Goal: Use online tool/utility: Utilize a website feature to perform a specific function

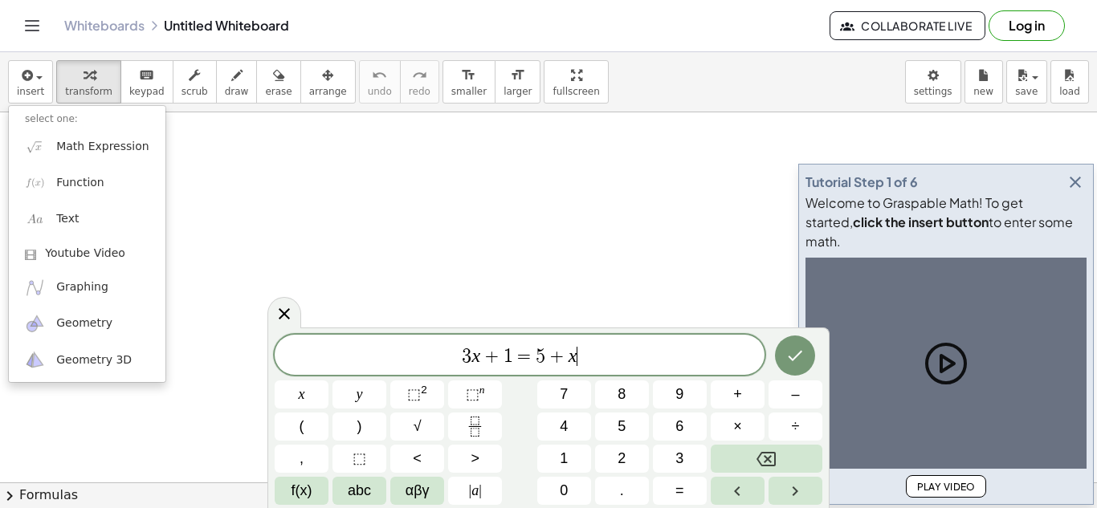
click at [622, 340] on div "3 x + 1 = 5 + x ​" at bounding box center [520, 355] width 490 height 40
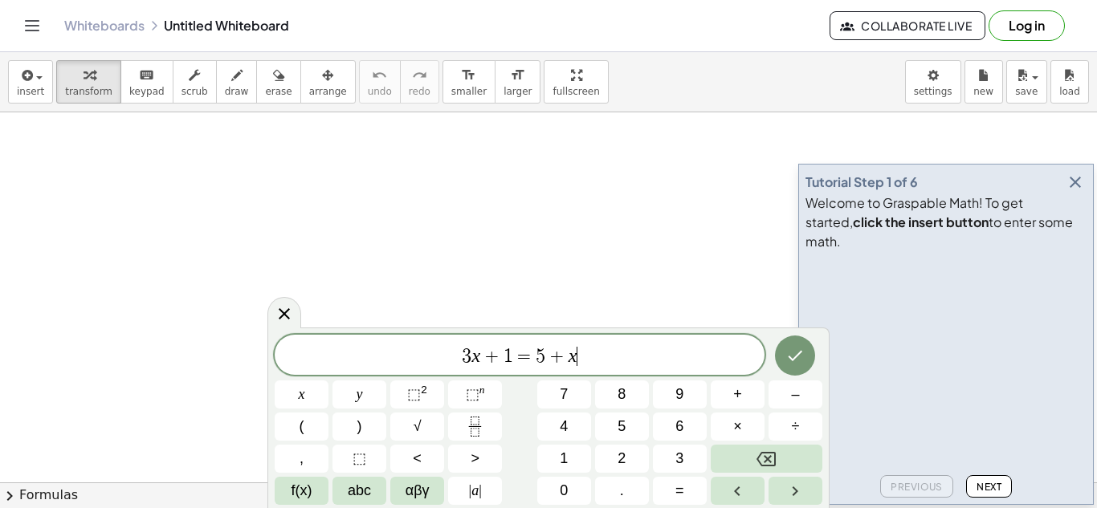
drag, startPoint x: 623, startPoint y: 346, endPoint x: 309, endPoint y: 324, distance: 314.7
click at [309, 324] on body "Graspable Math Activities Get Started Activity Bank Assigned Work Classes White…" at bounding box center [548, 254] width 1097 height 508
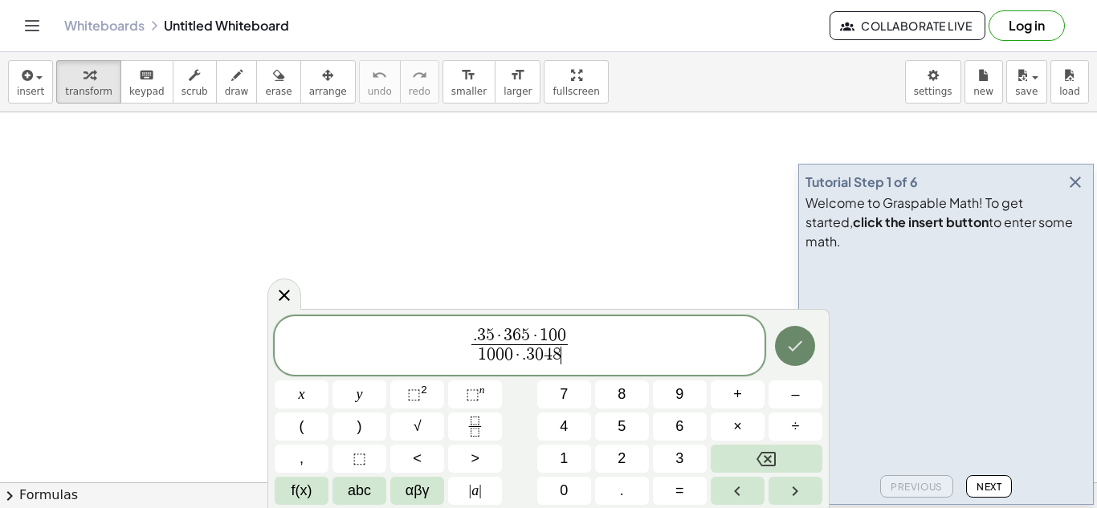
click at [795, 343] on icon "Done" at bounding box center [794, 345] width 19 height 19
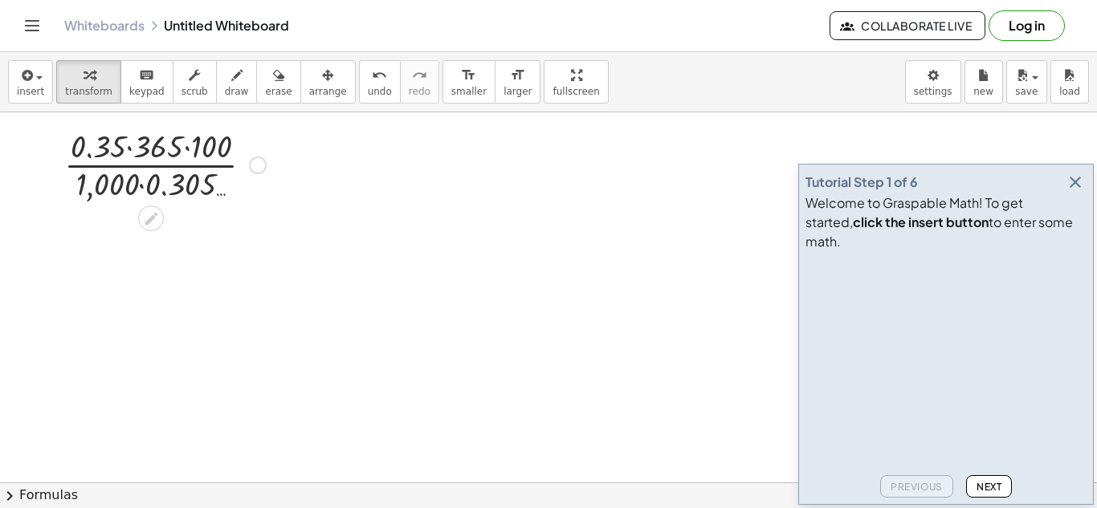
click at [140, 185] on div at bounding box center [165, 164] width 218 height 80
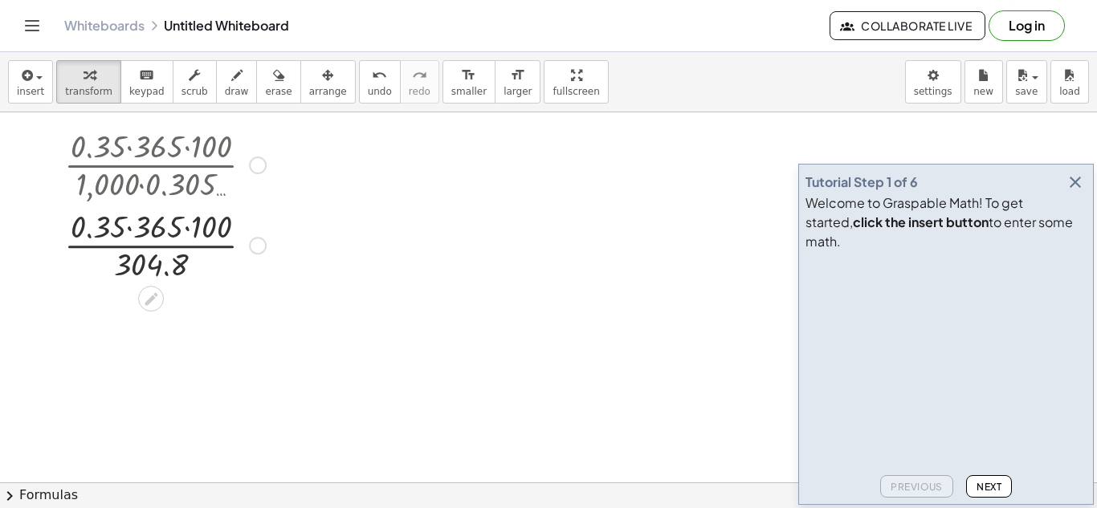
click at [93, 226] on div at bounding box center [165, 244] width 218 height 80
click at [129, 234] on div at bounding box center [165, 244] width 218 height 80
click at [172, 237] on div at bounding box center [165, 244] width 218 height 80
click at [169, 247] on div at bounding box center [165, 244] width 218 height 80
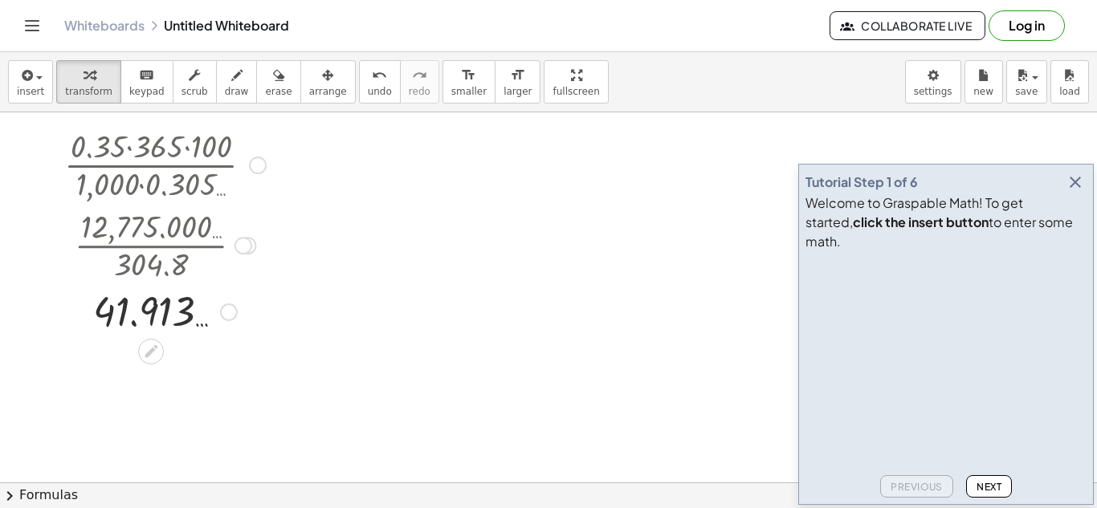
click at [259, 160] on div at bounding box center [258, 166] width 18 height 18
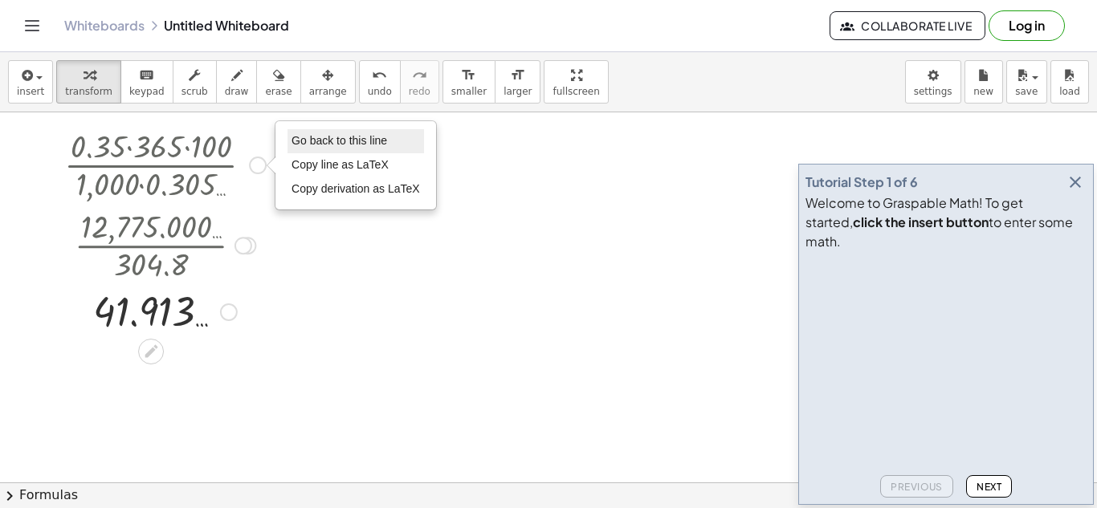
click at [296, 141] on span "Go back to this line" at bounding box center [339, 140] width 96 height 13
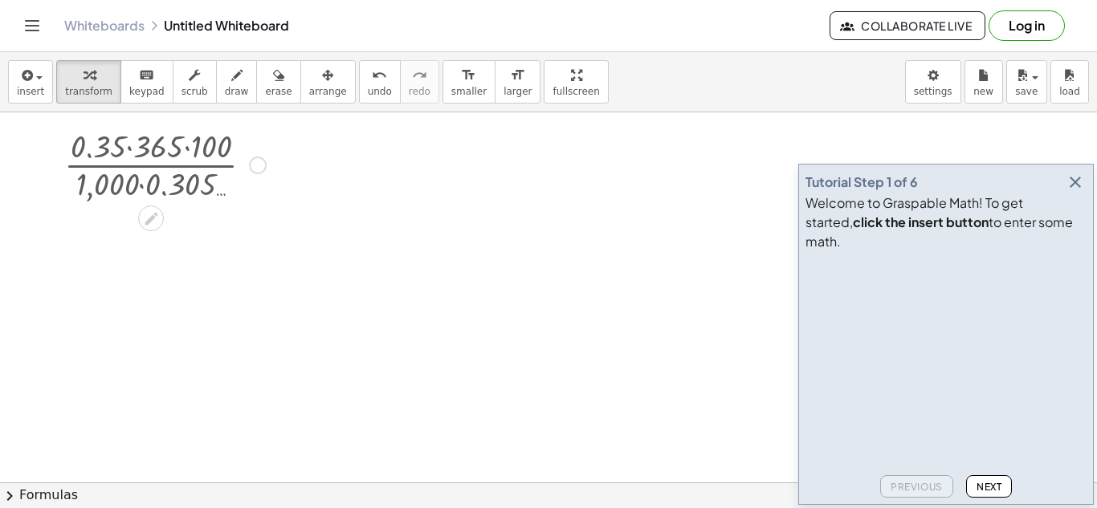
click at [248, 173] on div at bounding box center [165, 164] width 218 height 80
click at [151, 165] on div "· 0.35 · 365 · 100 · 1,000 · 0.305 … 36,500 Go back to this line Copy line as L…" at bounding box center [151, 165] width 0 height 0
click at [252, 173] on div "Transform line Copy line as LaTeX Copy derivation as LaTeX Expand new lines: On" at bounding box center [248, 166] width 18 height 18
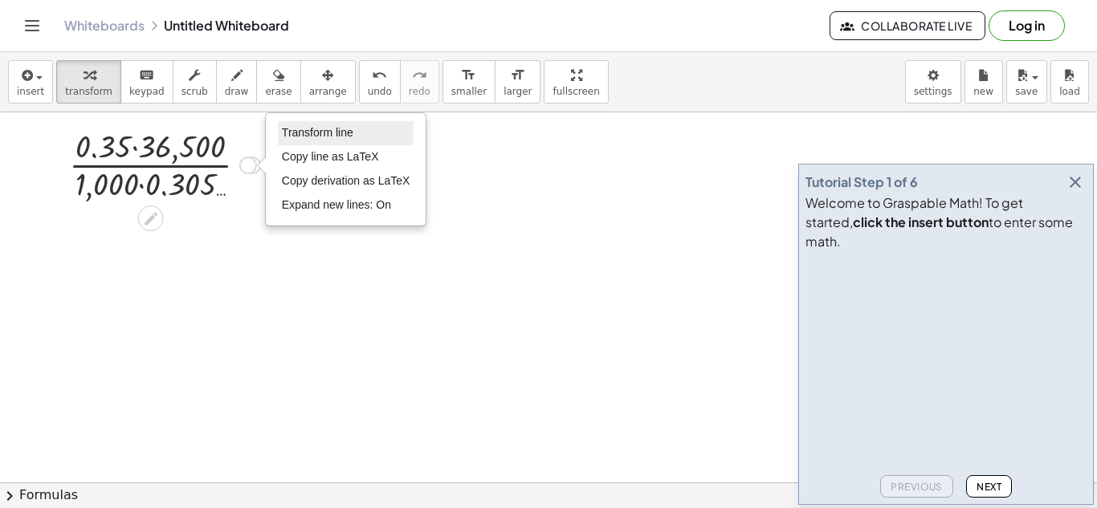
click at [303, 132] on span "Transform line" at bounding box center [317, 132] width 71 height 13
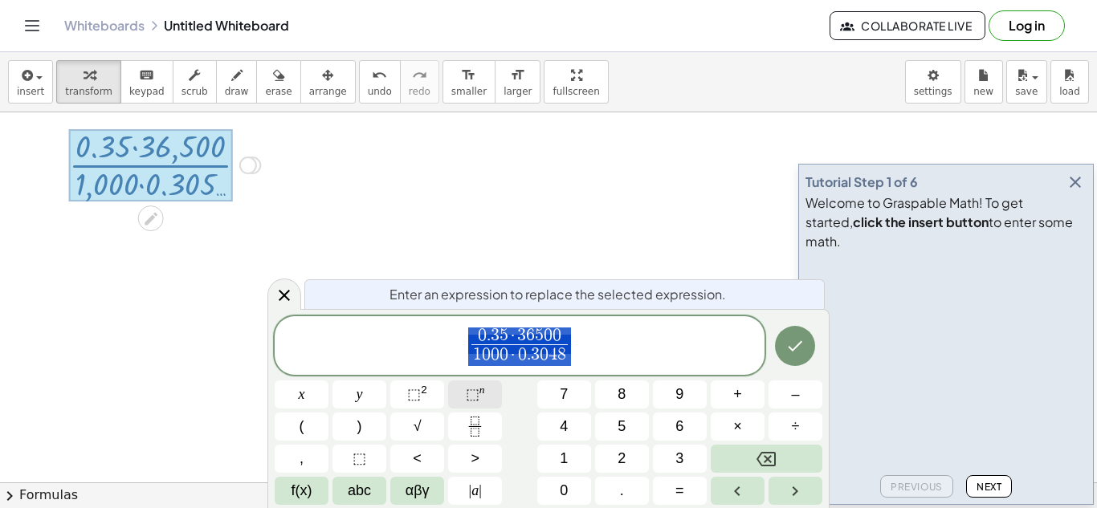
click at [471, 389] on span "⬚" at bounding box center [473, 394] width 14 height 16
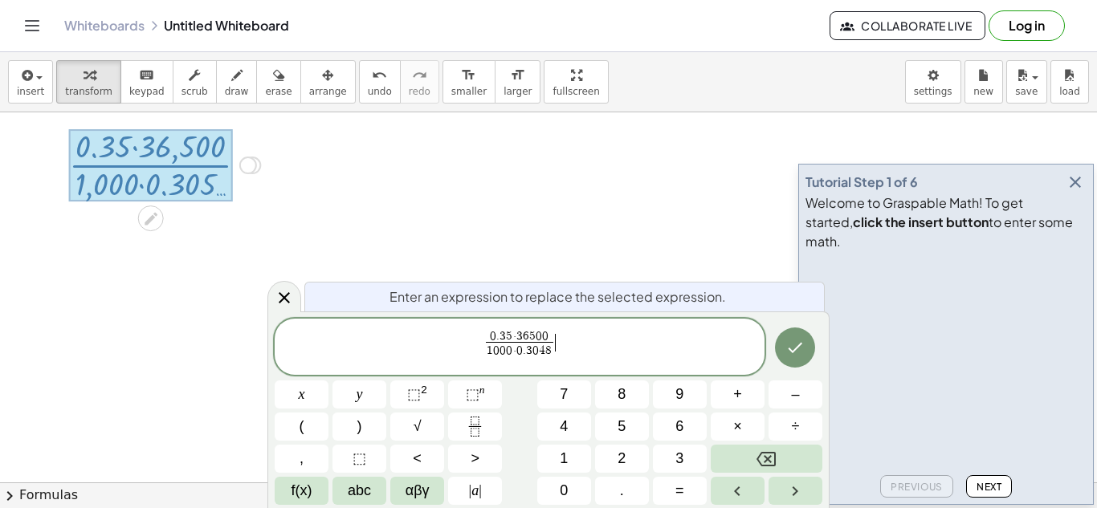
click at [491, 358] on span "0 . 3 5 · 3 6 5 0 0 1 0 0 0 · 0 . 3 0 4 8 ​ ​" at bounding box center [520, 347] width 490 height 39
click at [483, 358] on span "​ 0 . 3 5 · 3 6 5 0 0 1 0 0 0 · 0 . 3 0 4 8 ​" at bounding box center [520, 347] width 490 height 39
click at [806, 354] on button "Done" at bounding box center [795, 346] width 40 height 40
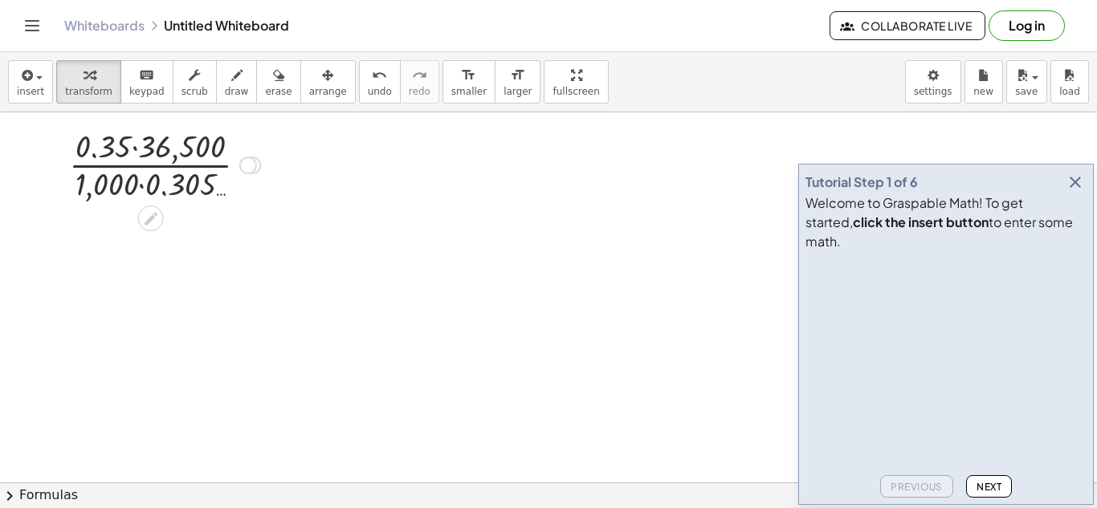
click at [92, 159] on div at bounding box center [164, 164] width 207 height 80
click at [98, 168] on div at bounding box center [164, 164] width 207 height 80
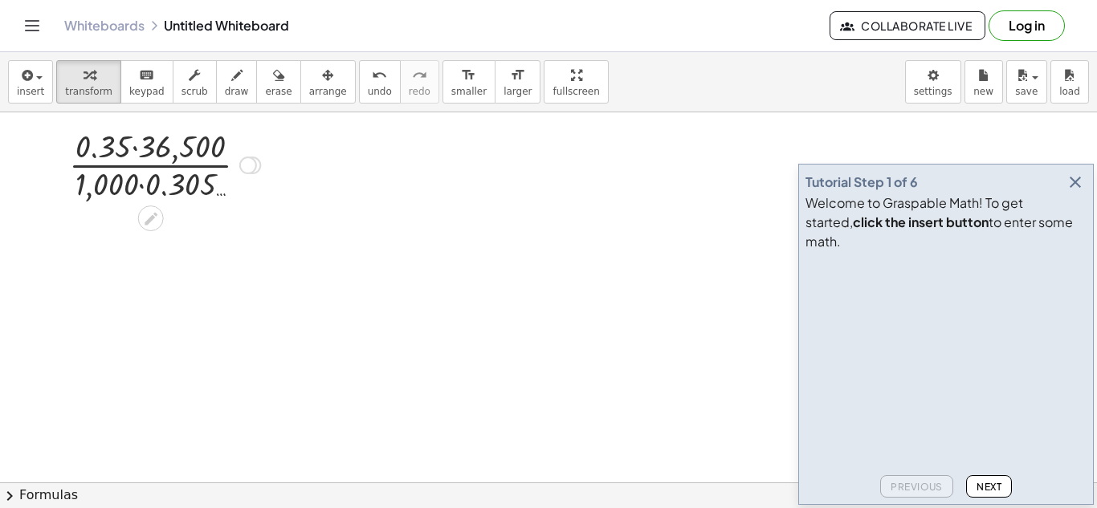
click at [173, 184] on div at bounding box center [164, 164] width 207 height 80
click at [117, 144] on div at bounding box center [164, 164] width 207 height 80
click at [127, 148] on div at bounding box center [164, 164] width 207 height 80
click at [141, 146] on div at bounding box center [164, 164] width 207 height 80
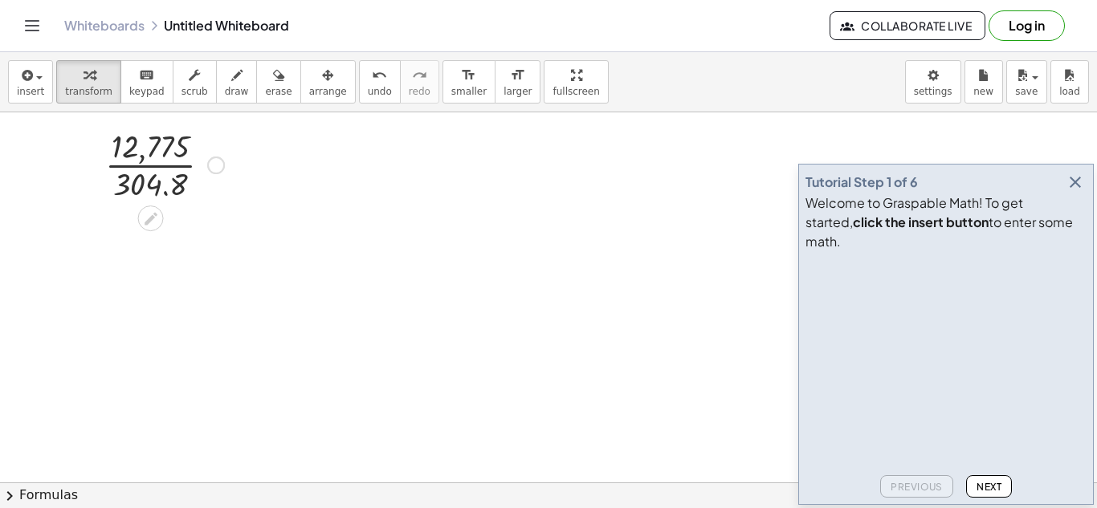
click at [158, 173] on div at bounding box center [164, 164] width 135 height 80
drag, startPoint x: 514, startPoint y: 148, endPoint x: 283, endPoint y: -70, distance: 316.9
click at [283, 0] on html "Graspable Math Activities Get Started Activity Bank Assigned Work Classes White…" at bounding box center [548, 254] width 1097 height 508
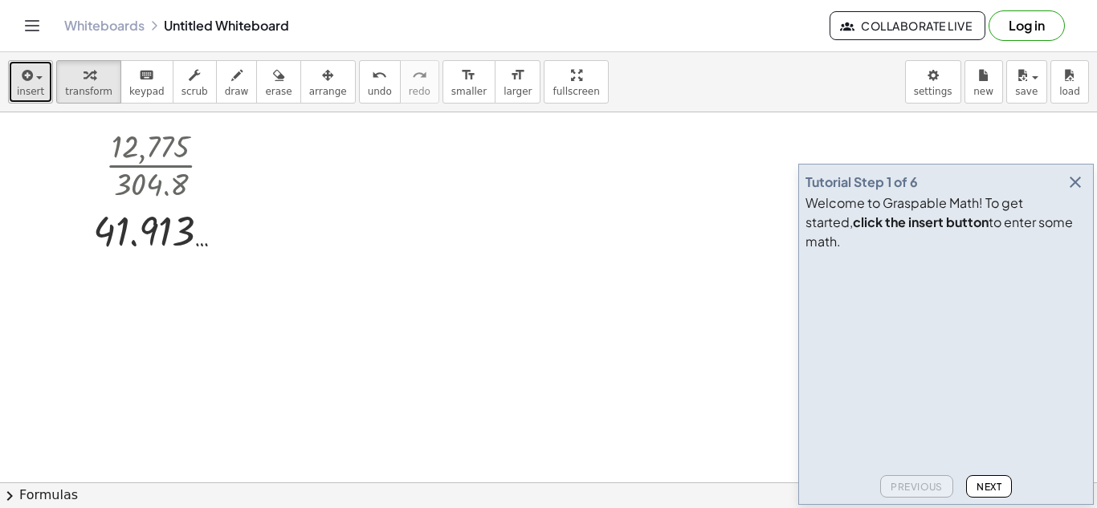
click at [42, 84] on button "insert" at bounding box center [30, 81] width 45 height 43
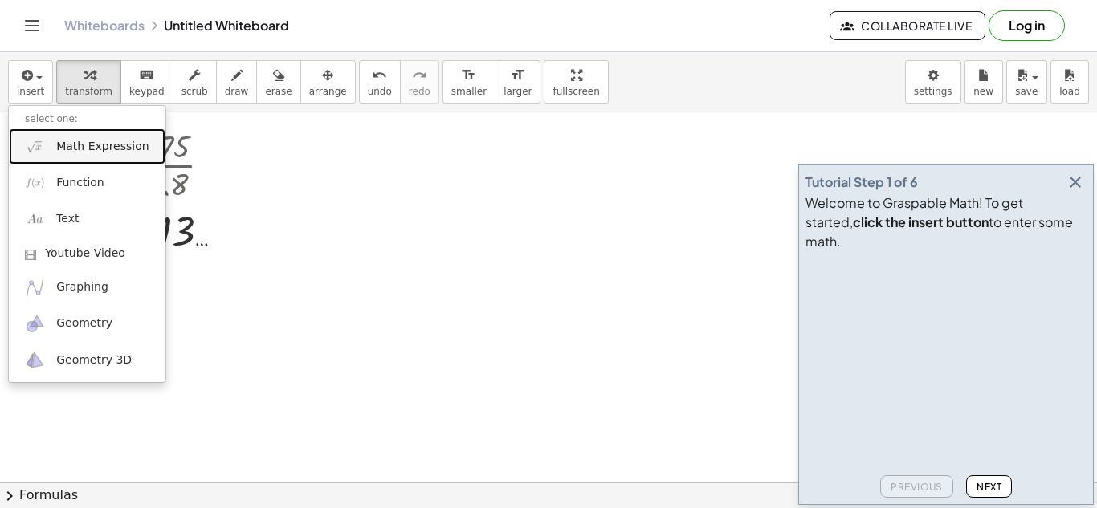
click at [82, 141] on span "Math Expression" at bounding box center [102, 147] width 92 height 16
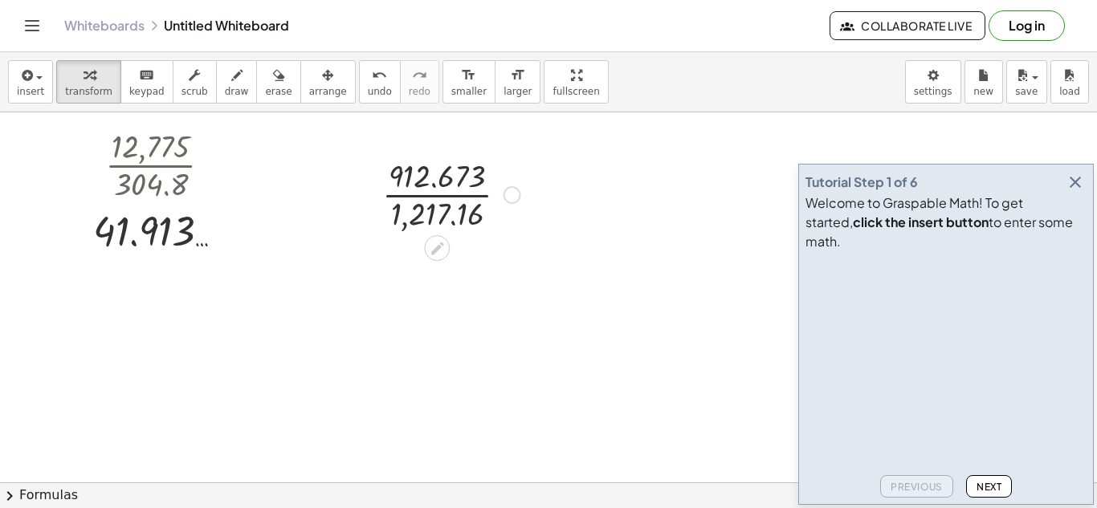
click at [458, 199] on div at bounding box center [451, 193] width 154 height 80
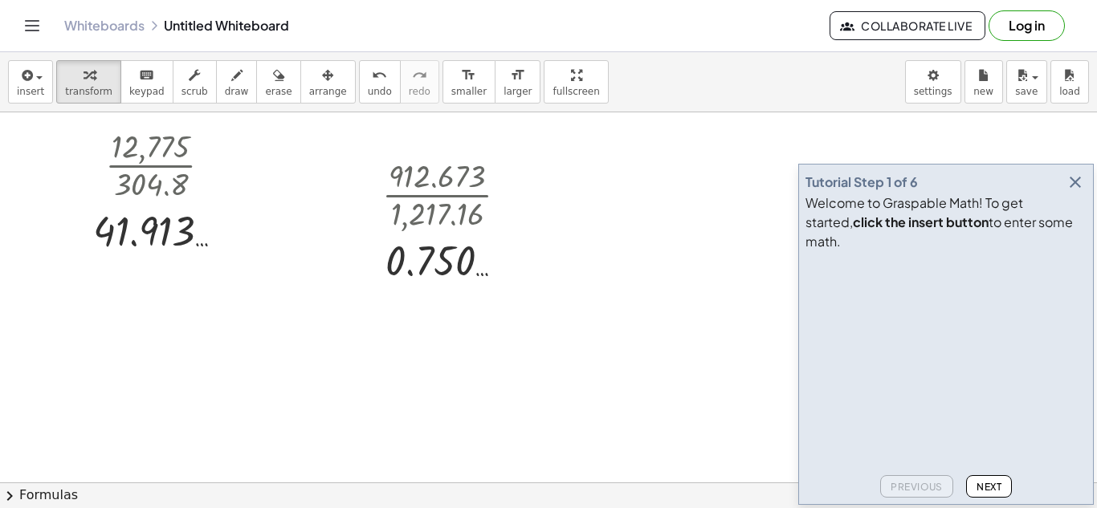
click at [8, 30] on header "Whiteboards Untitled Whiteboard Collaborate Live Log in" at bounding box center [548, 26] width 1097 height 52
click at [19, 53] on div "insert select one: Math Expression Function Text Youtube Video Graphing Geometr…" at bounding box center [548, 82] width 1097 height 60
click at [31, 79] on icon "button" at bounding box center [25, 75] width 14 height 19
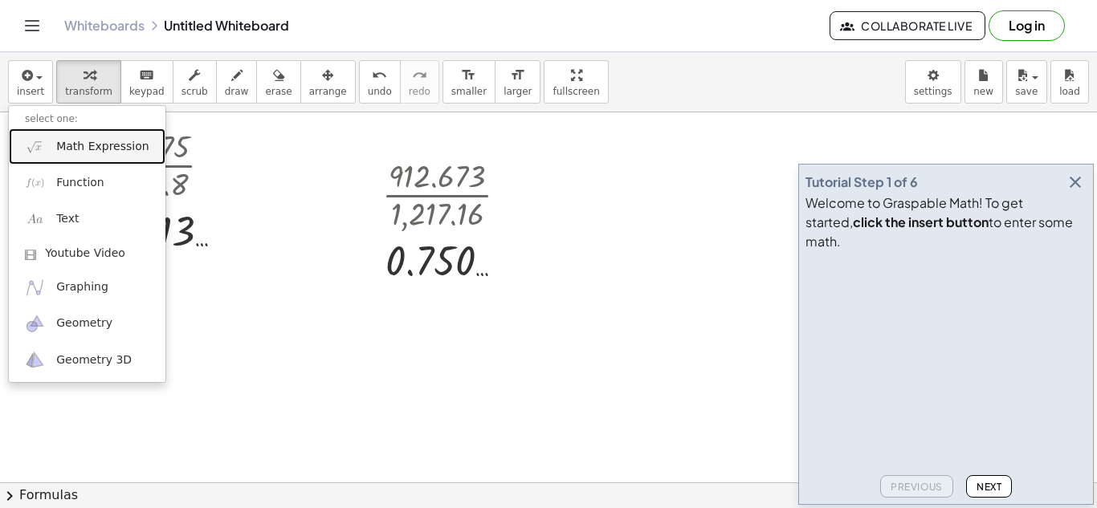
click at [90, 137] on link "Math Expression" at bounding box center [87, 146] width 157 height 36
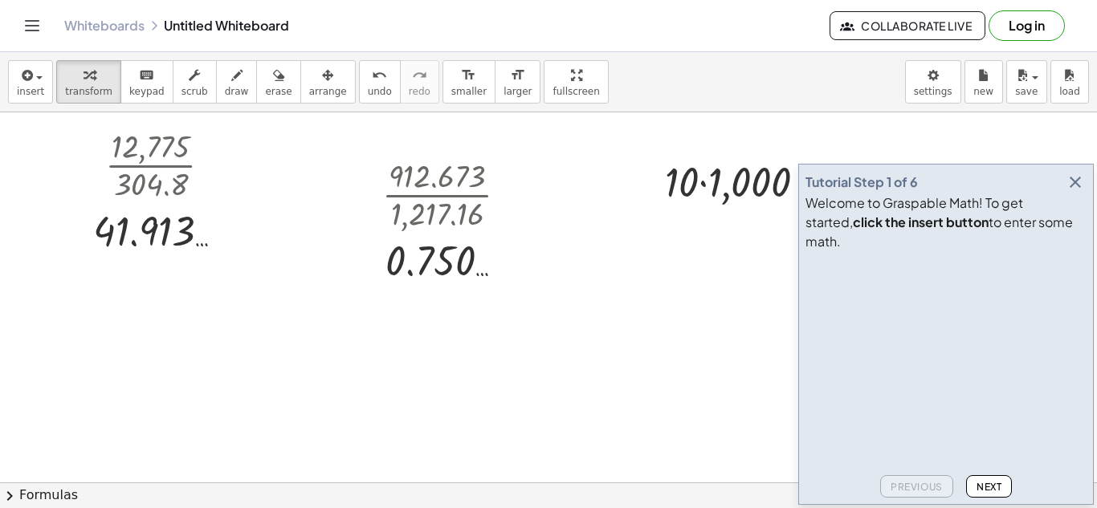
click at [875, 169] on div at bounding box center [792, 180] width 271 height 55
drag, startPoint x: 634, startPoint y: 241, endPoint x: 603, endPoint y: 242, distance: 31.4
click at [1074, 192] on icon "button" at bounding box center [1075, 182] width 19 height 19
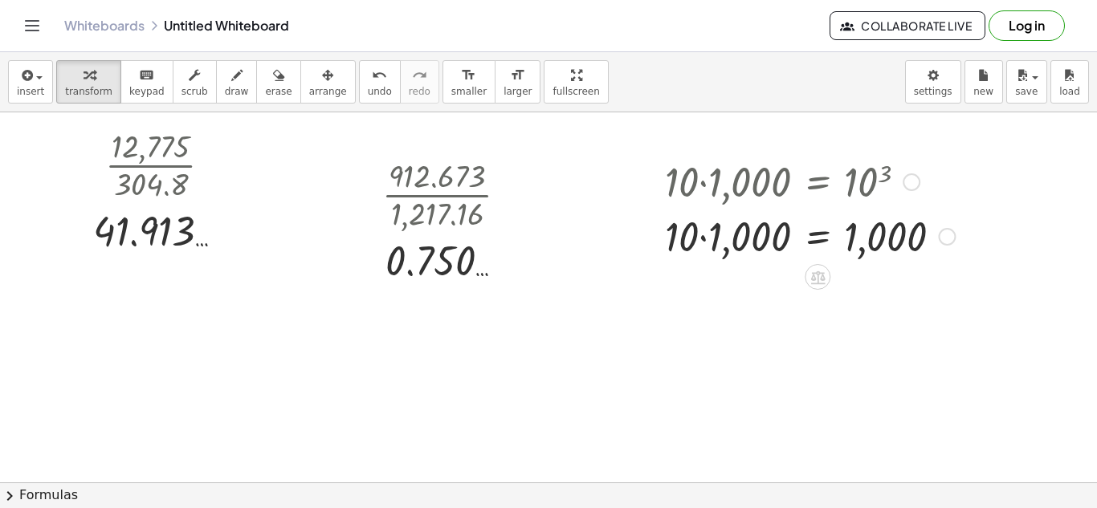
click at [678, 236] on div at bounding box center [810, 235] width 306 height 55
click at [704, 239] on div at bounding box center [810, 235] width 306 height 55
